Goal: Information Seeking & Learning: Learn about a topic

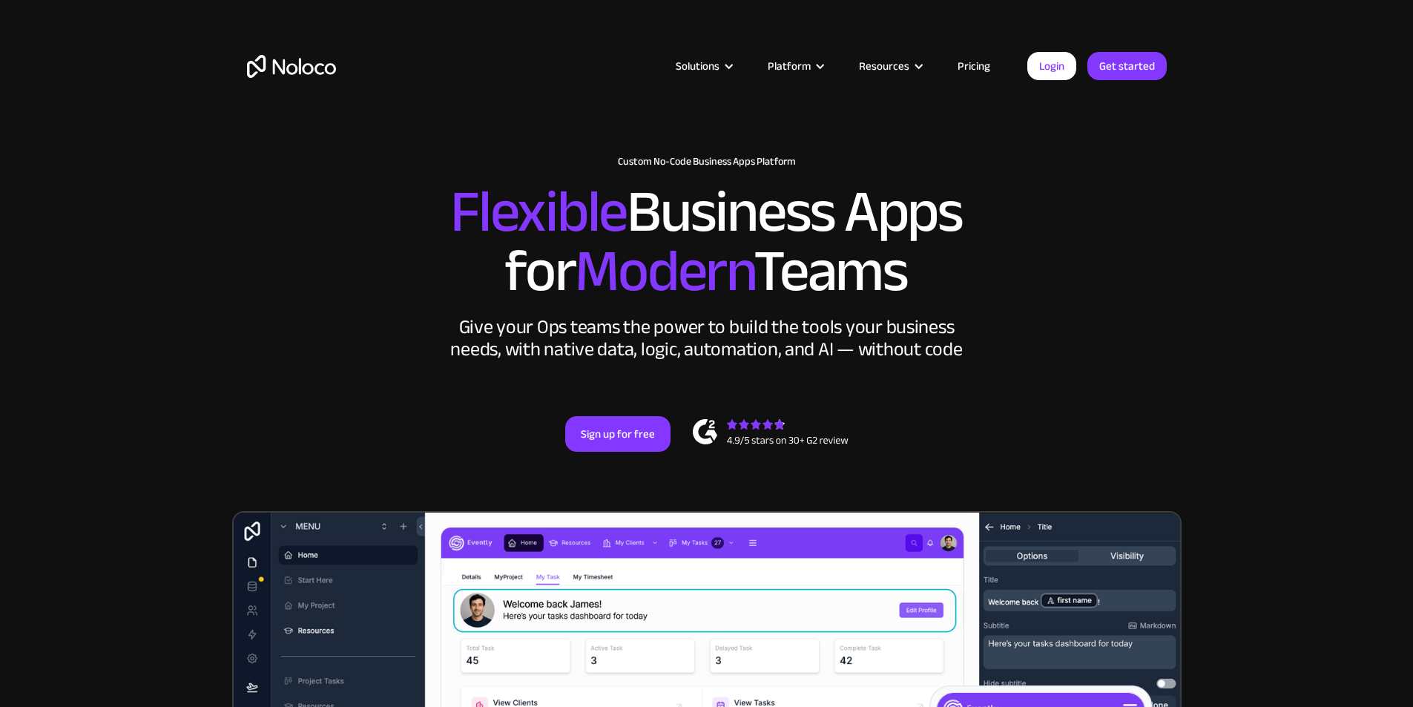
click at [966, 64] on link "Pricing" at bounding box center [974, 65] width 70 height 19
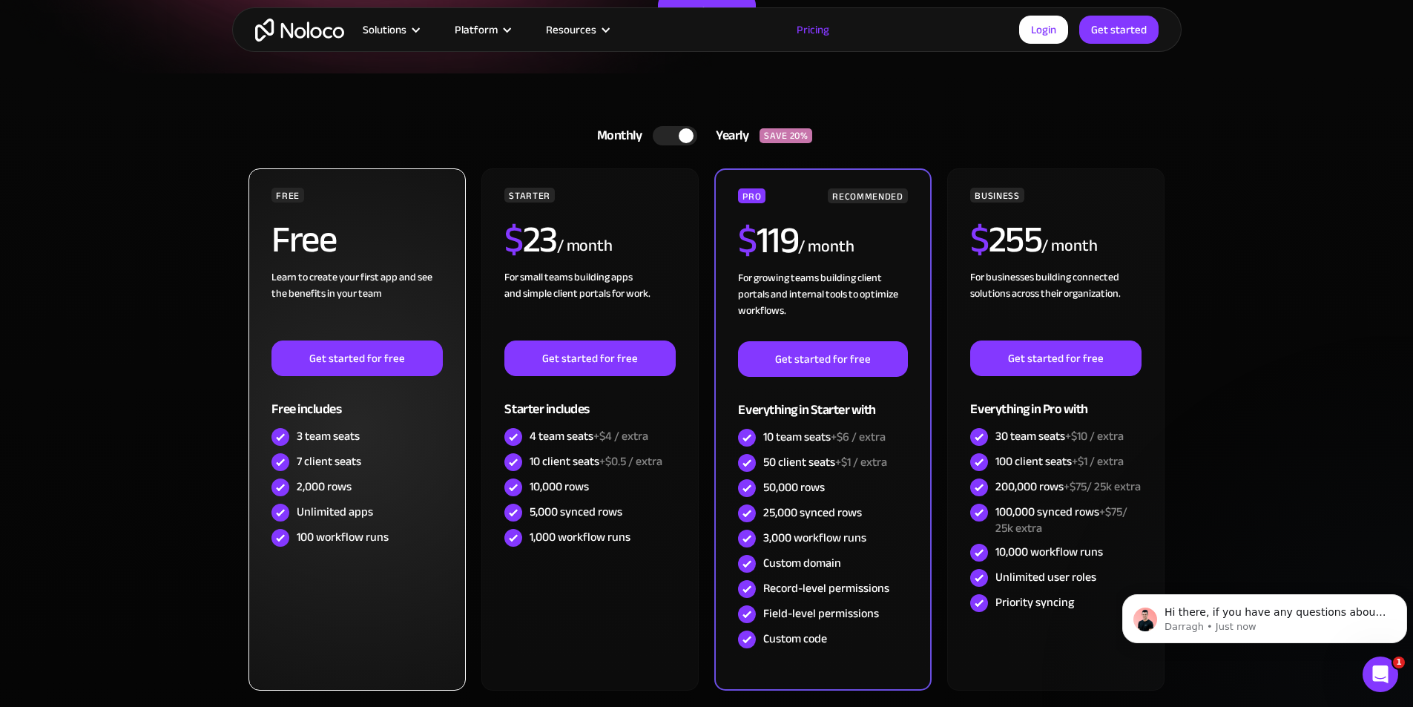
scroll to position [297, 0]
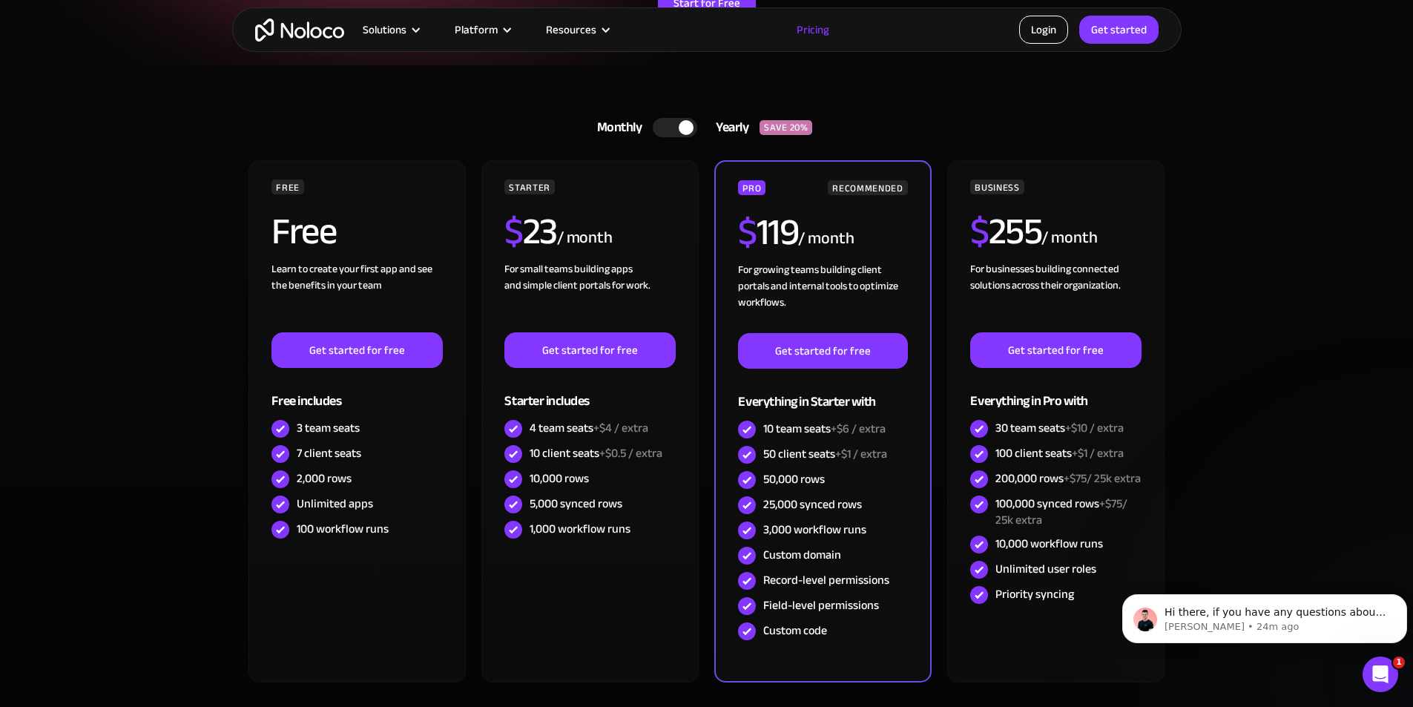
click at [1052, 22] on link "Login" at bounding box center [1043, 30] width 49 height 28
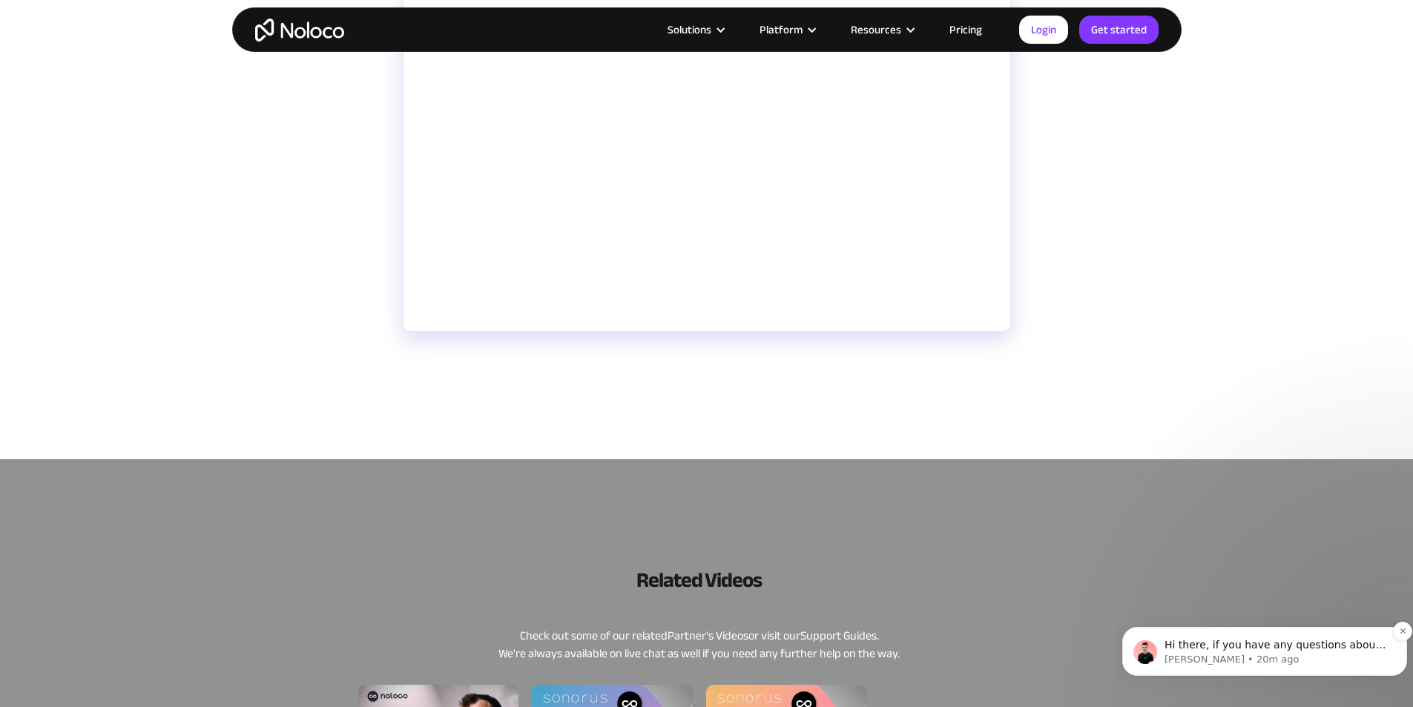
scroll to position [900, 0]
